Goal: Task Accomplishment & Management: Manage account settings

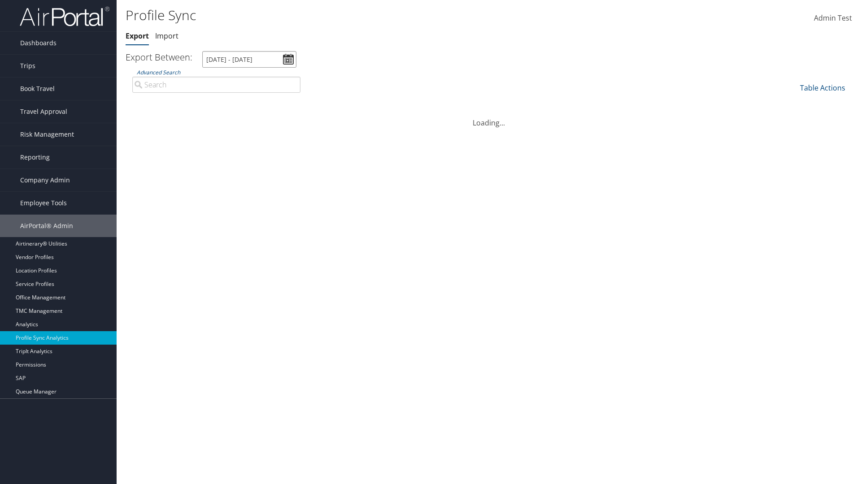
click at [249, 59] on input "[DATE] - [DATE]" at bounding box center [249, 59] width 94 height 17
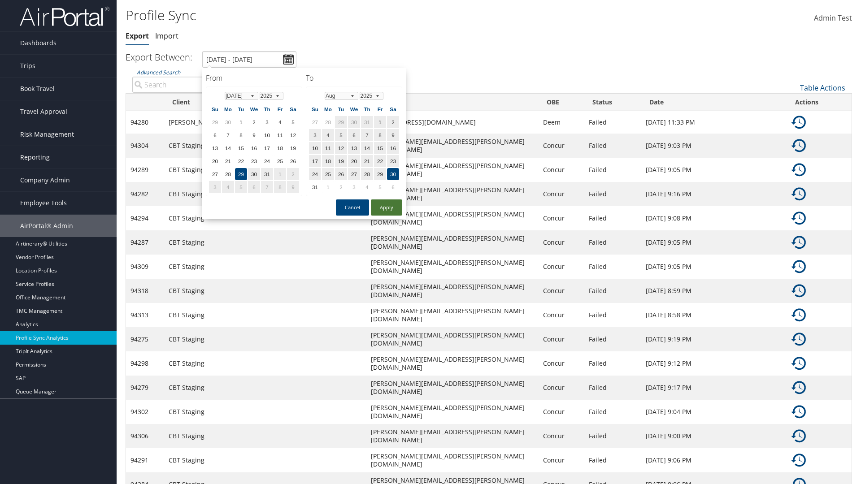
click at [386, 207] on button "Apply" at bounding box center [386, 207] width 31 height 16
type input "1/1/2024 - 3/31/2024"
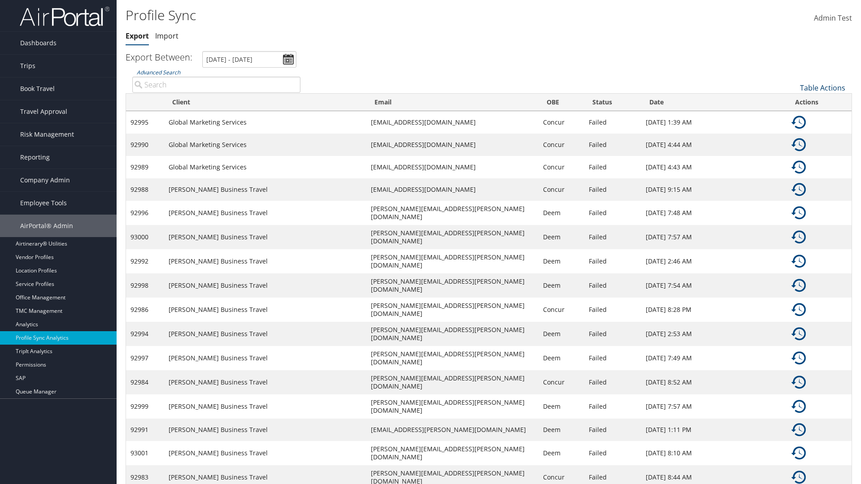
click at [822, 87] on link "Table Actions" at bounding box center [822, 88] width 45 height 10
click at [792, 117] on link "Column Visibility" at bounding box center [792, 116] width 118 height 15
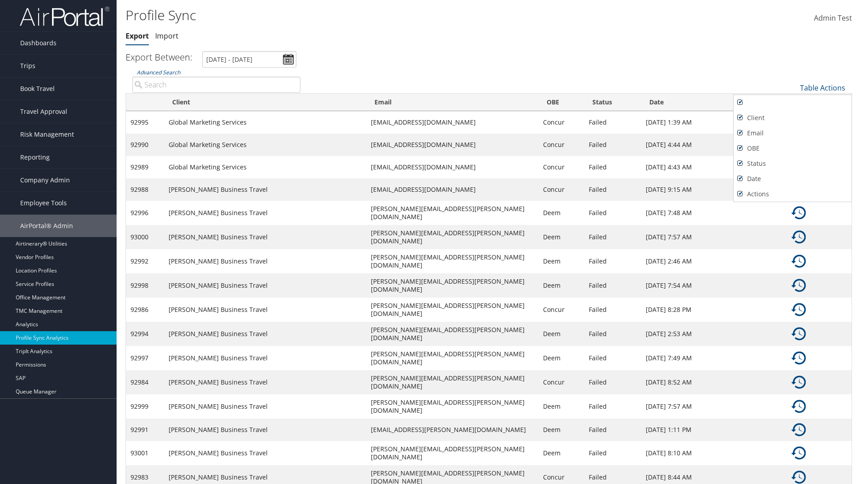
click at [430, 242] on div at bounding box center [430, 242] width 861 height 484
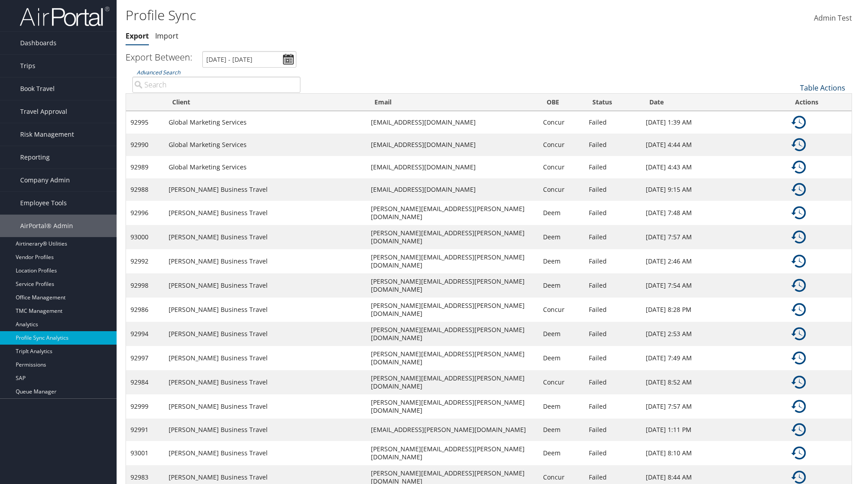
click at [822, 87] on link "Table Actions" at bounding box center [822, 88] width 45 height 10
click at [792, 101] on link "Sync Profile" at bounding box center [792, 101] width 118 height 15
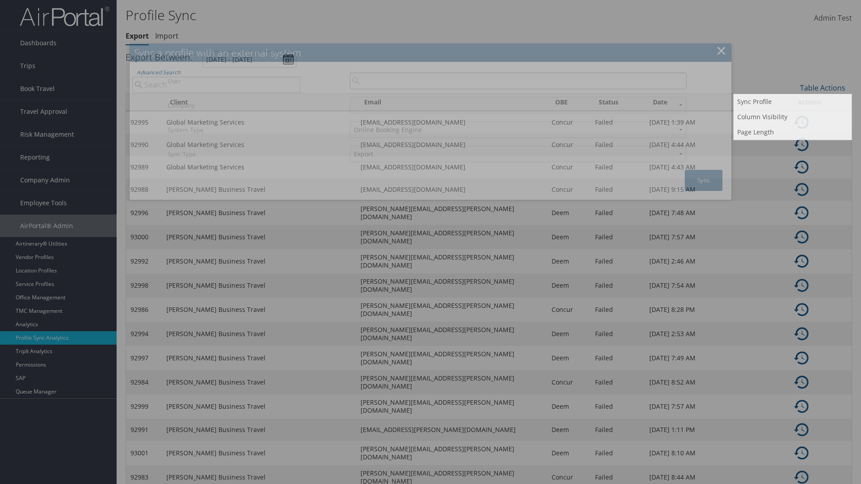
click at [518, 81] on input "User" at bounding box center [518, 81] width 337 height 17
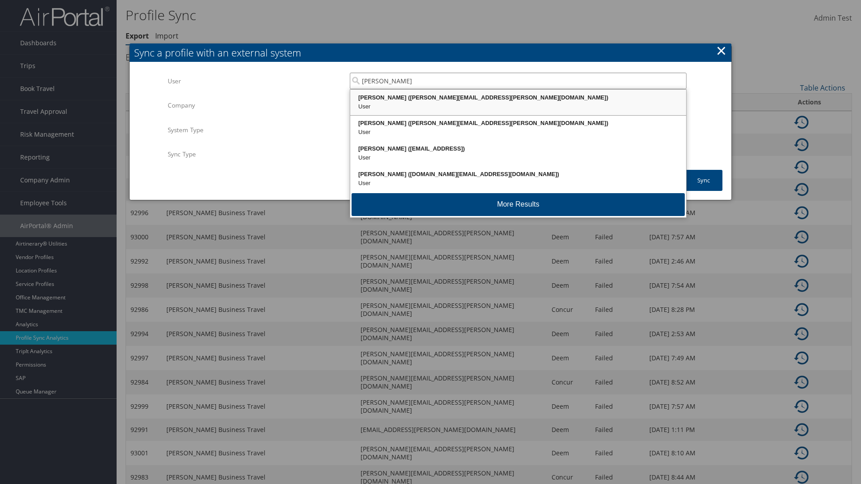
click at [518, 98] on div "Kyle Casazza (kyle.casazza@cbtravel.com)" at bounding box center [517, 97] width 333 height 9
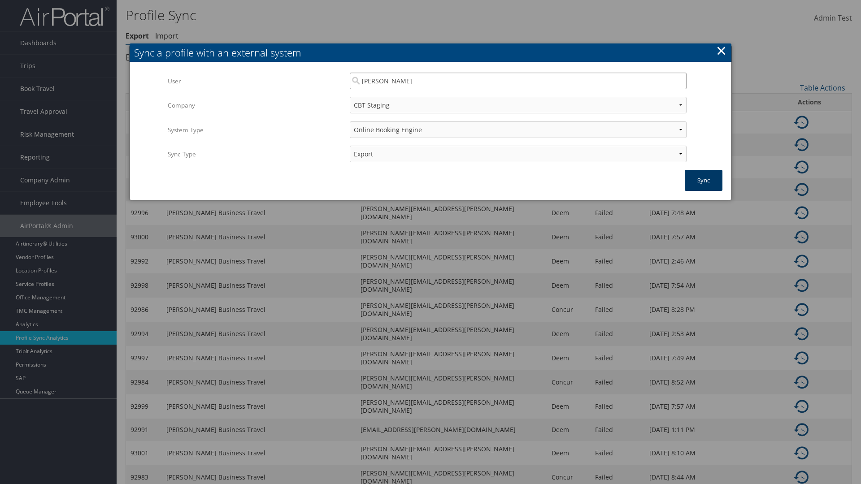
type input "Kyle Casazza"
click at [703, 180] on button "Sync" at bounding box center [703, 180] width 38 height 21
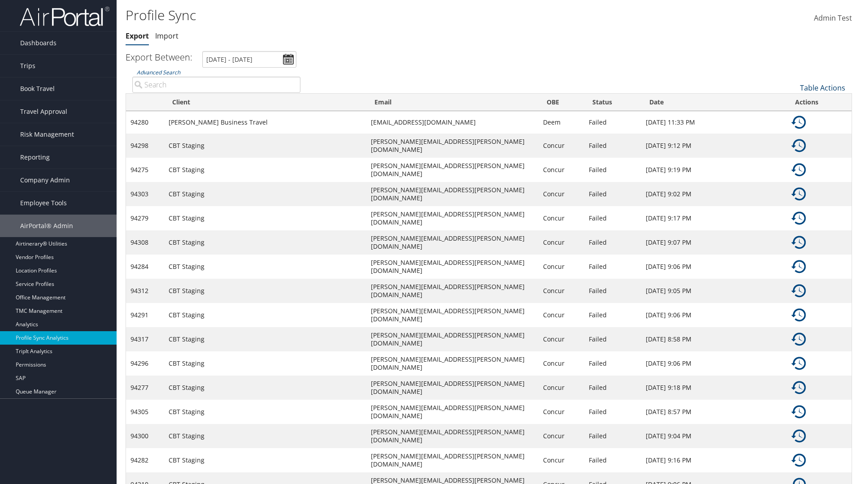
click at [822, 87] on link "Table Actions" at bounding box center [822, 88] width 45 height 10
click at [792, 132] on link "Page Length" at bounding box center [792, 132] width 118 height 15
click at [822, 87] on link "Table Actions" at bounding box center [822, 88] width 45 height 10
click at [792, 132] on link "Page Length" at bounding box center [792, 132] width 118 height 15
click at [822, 87] on link "Table Actions" at bounding box center [822, 88] width 45 height 10
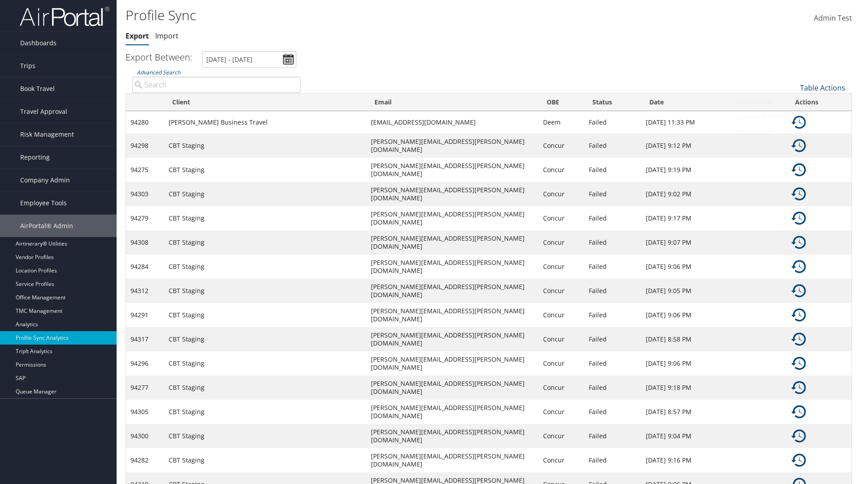
click at [792, 132] on link "Page Length" at bounding box center [792, 132] width 118 height 15
click at [822, 87] on link "Table Actions" at bounding box center [822, 88] width 45 height 10
click at [792, 117] on link "Client" at bounding box center [792, 117] width 118 height 15
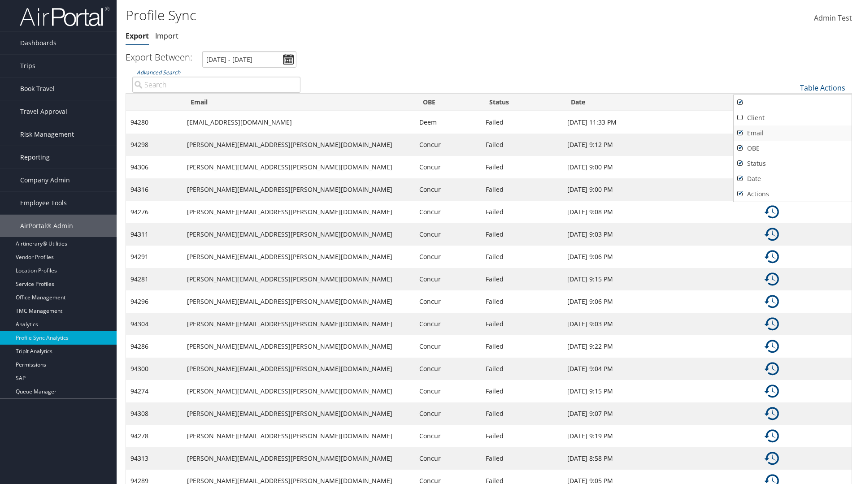
click at [792, 133] on link "Email" at bounding box center [792, 132] width 118 height 15
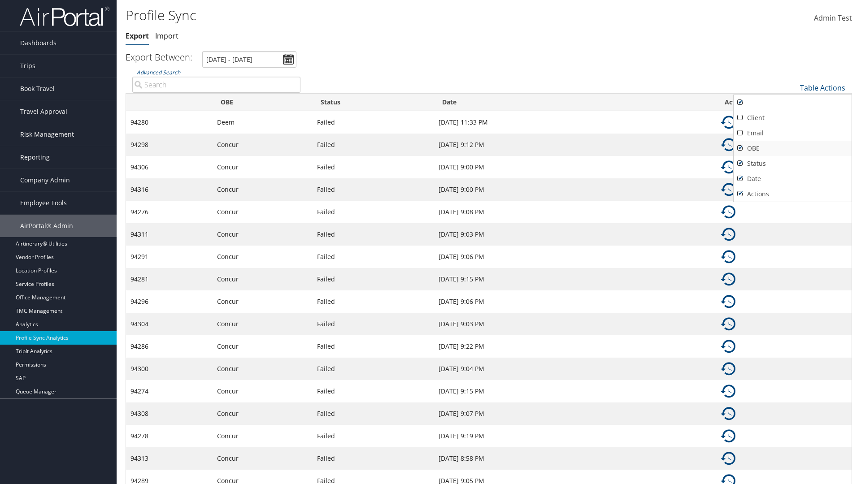
click at [792, 148] on link "OBE" at bounding box center [792, 148] width 118 height 15
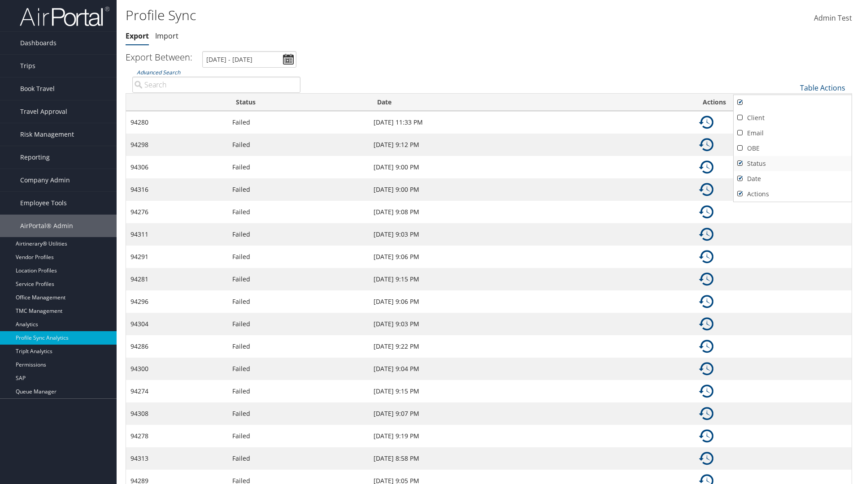
click at [792, 163] on link "Status" at bounding box center [792, 163] width 118 height 15
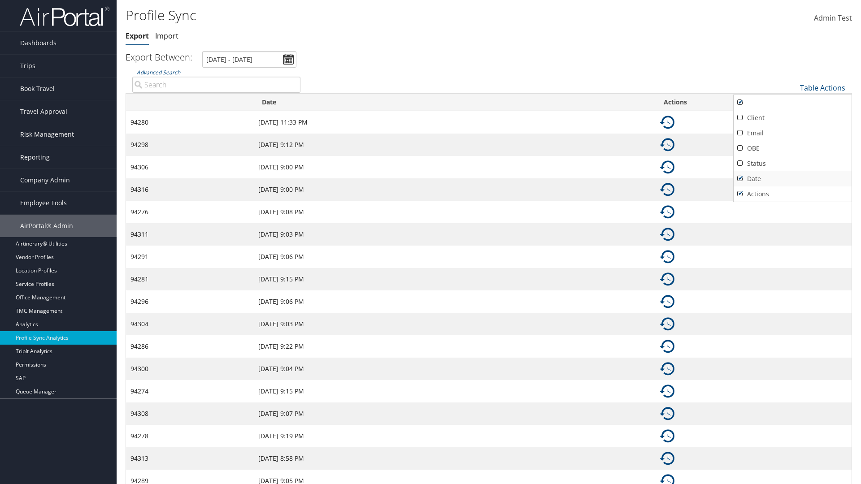
click at [792, 178] on link "Date" at bounding box center [792, 178] width 118 height 15
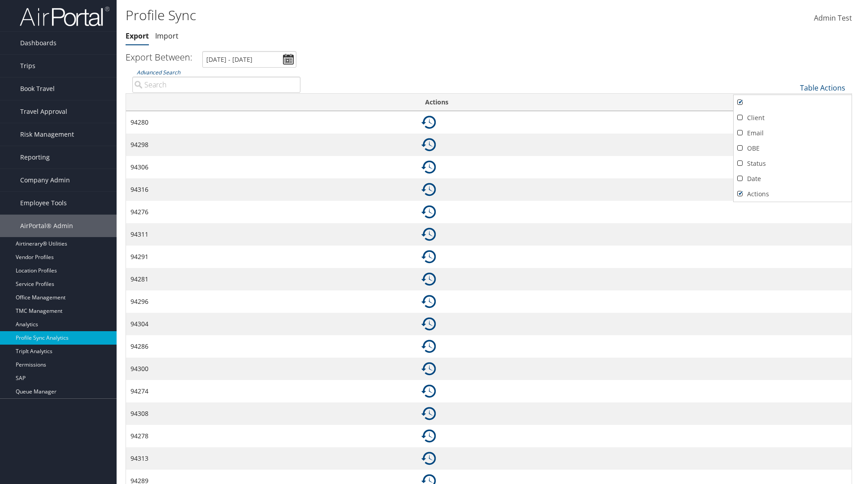
click at [792, 194] on link "Actions" at bounding box center [792, 193] width 118 height 15
click at [430, 242] on div at bounding box center [430, 242] width 861 height 484
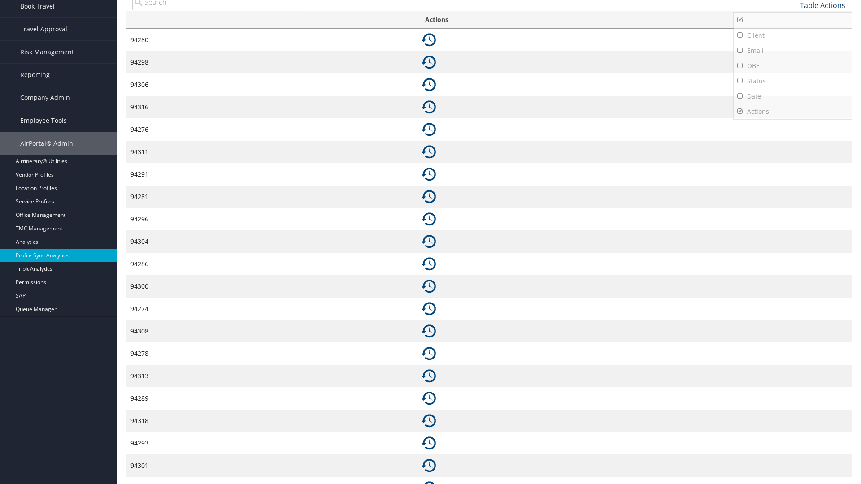
click at [822, 5] on link "Table Actions" at bounding box center [822, 5] width 45 height 10
click at [792, 34] on link "Column Visibility" at bounding box center [792, 34] width 118 height 15
